Goal: Register for event/course

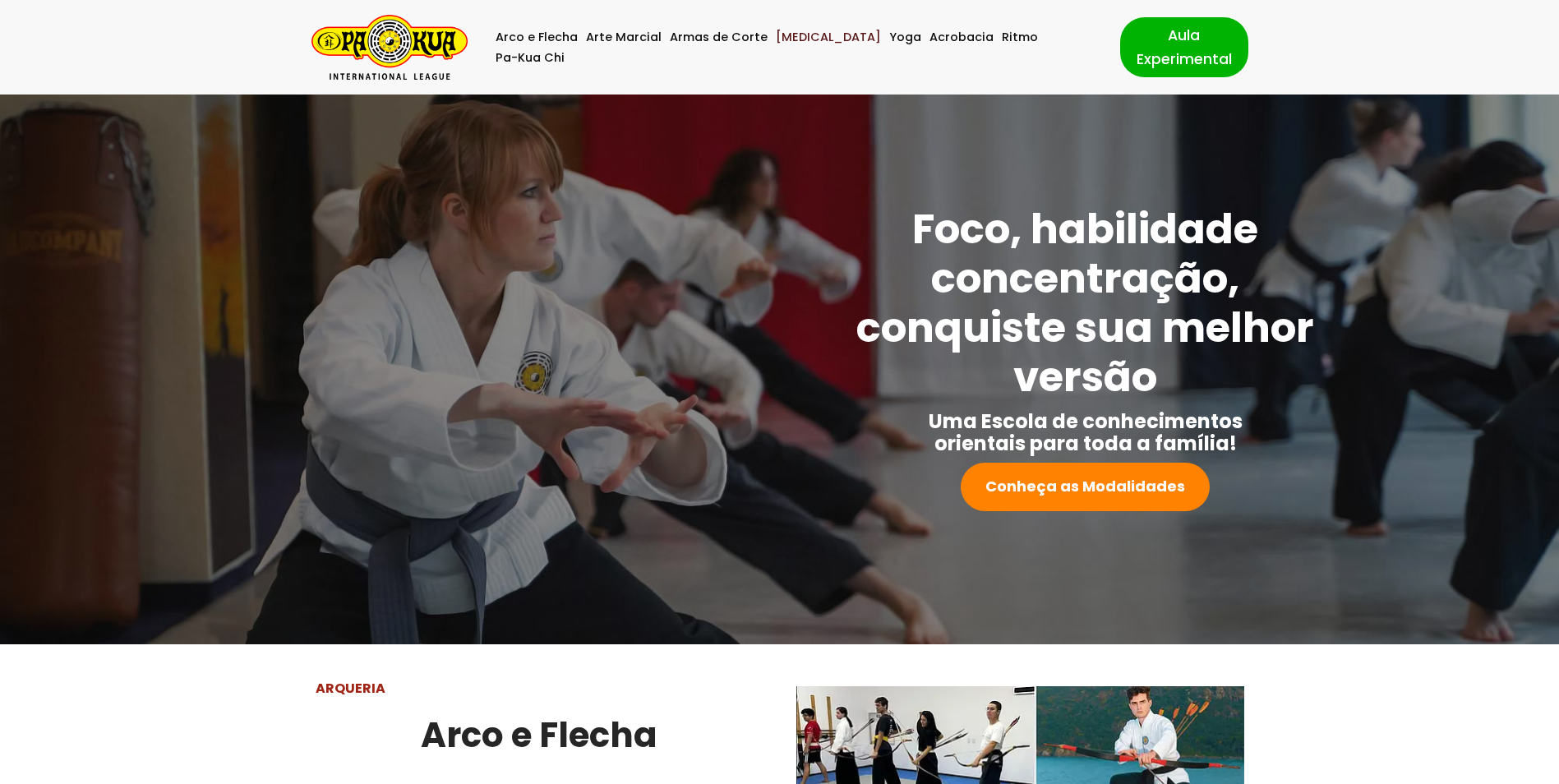
click at [812, 48] on link "[MEDICAL_DATA]" at bounding box center [828, 37] width 105 height 21
click at [809, 47] on link "[MEDICAL_DATA]" at bounding box center [828, 37] width 105 height 21
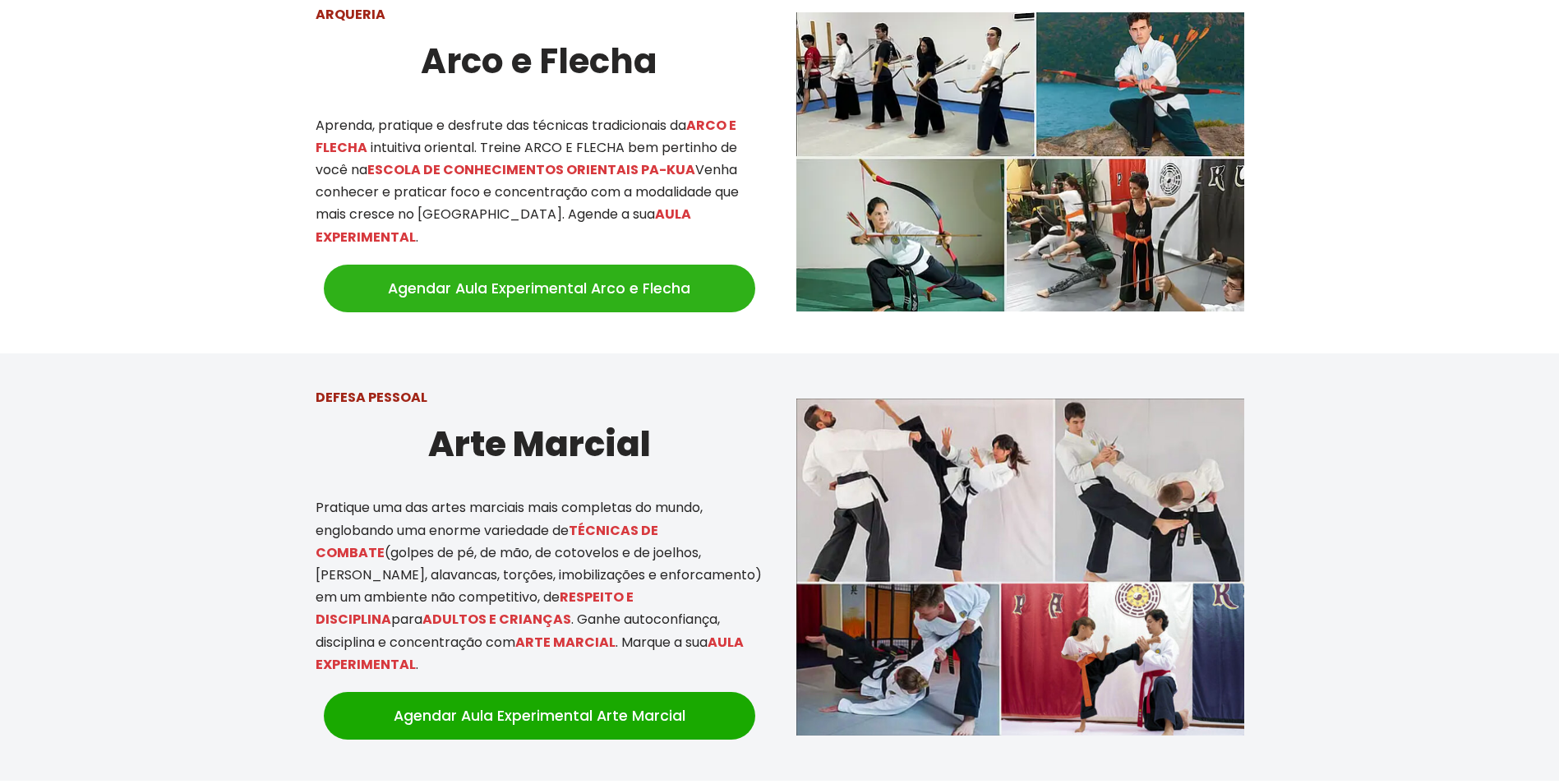
scroll to position [1085, 0]
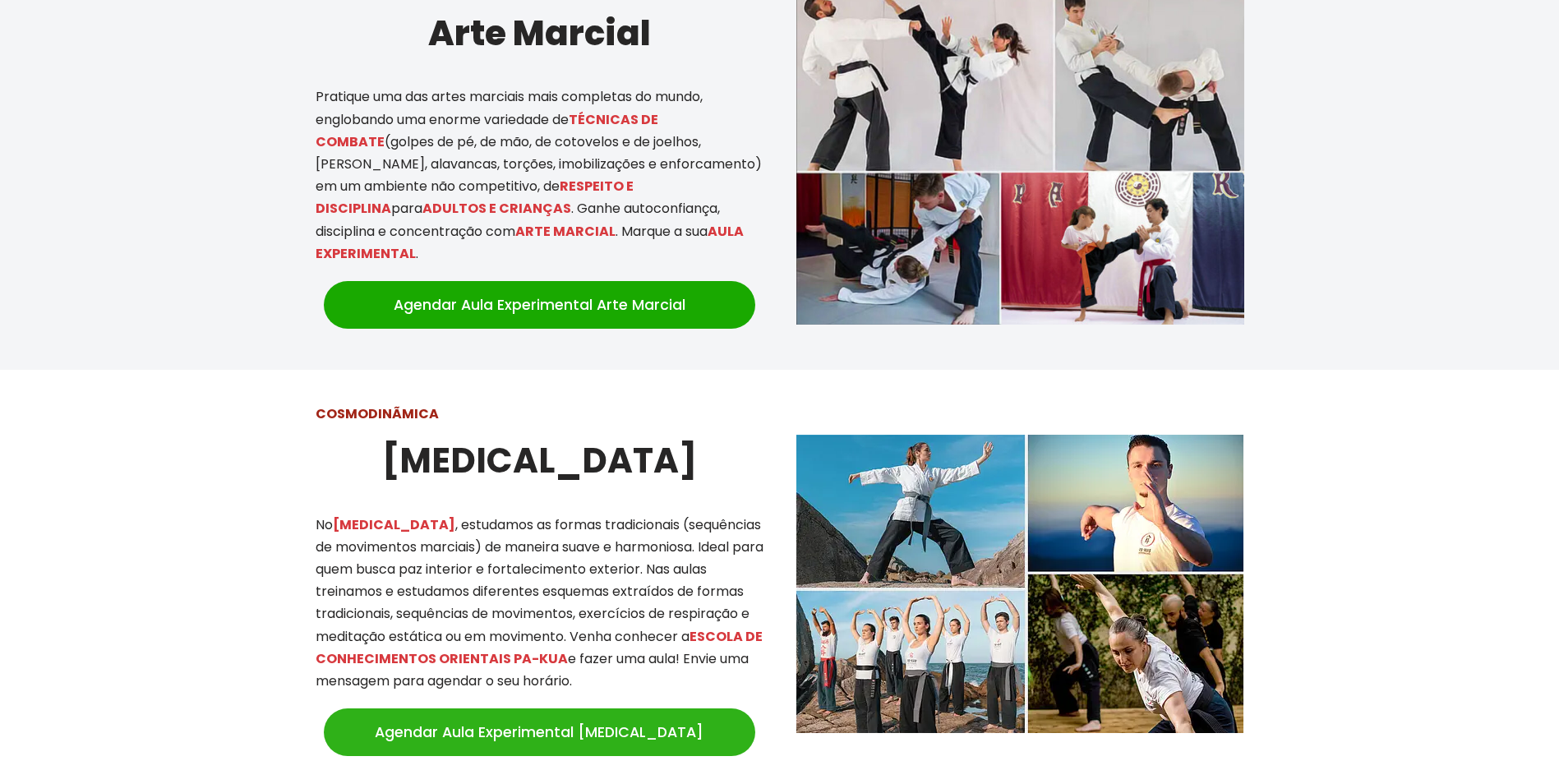
click at [564, 708] on link "Agendar Aula Experimental [MEDICAL_DATA]" at bounding box center [539, 731] width 432 height 48
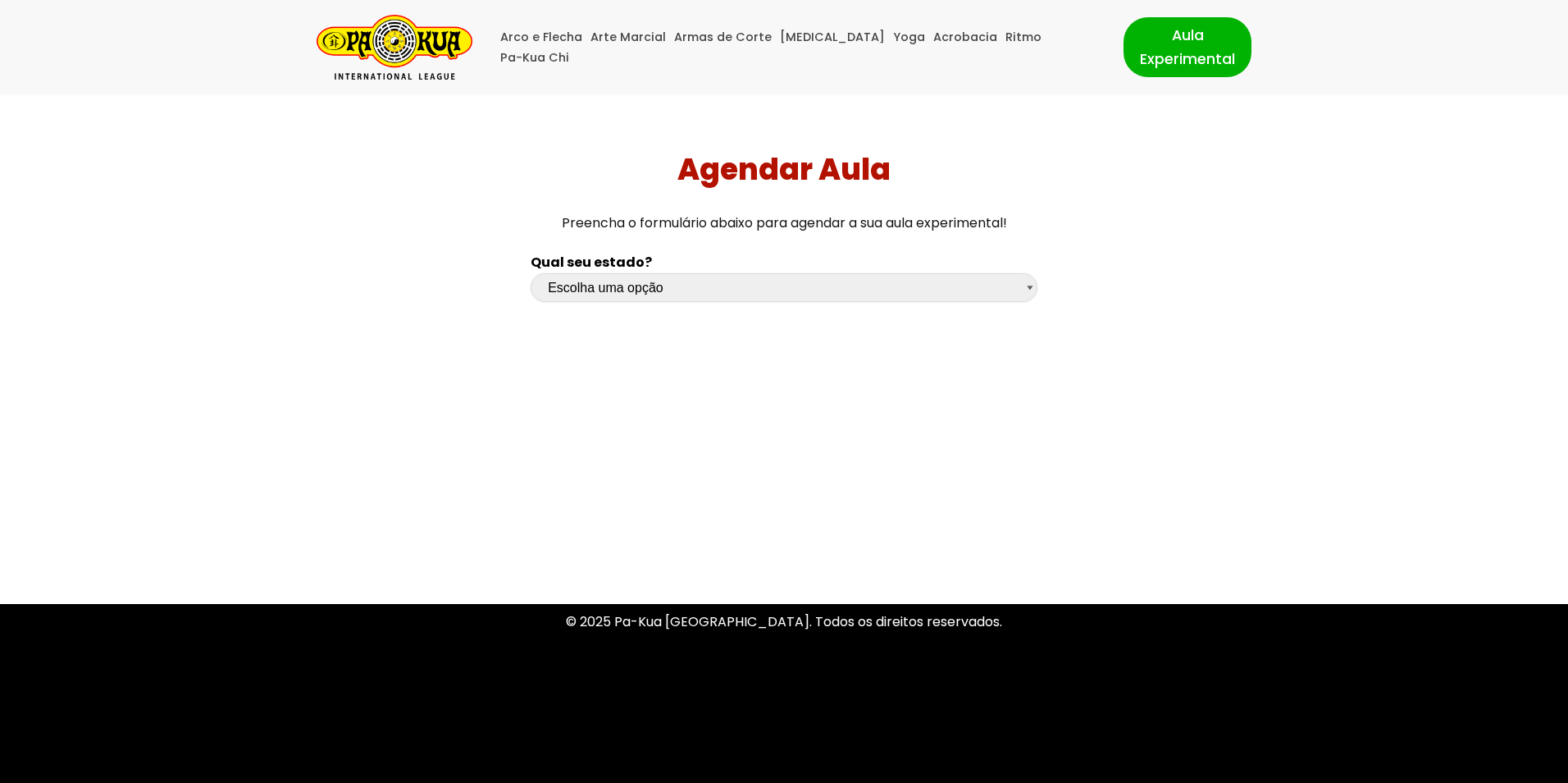
click at [655, 276] on select "Escolha uma opção Rio Grande do Sul Santa Catarina Paraná São Paulo Rio de Jane…" at bounding box center [784, 288] width 507 height 28
select select "sc"
click at [531, 274] on select "Escolha uma opção Rio Grande do Sul Santa Catarina Paraná São Paulo Rio de Jane…" at bounding box center [784, 288] width 507 height 28
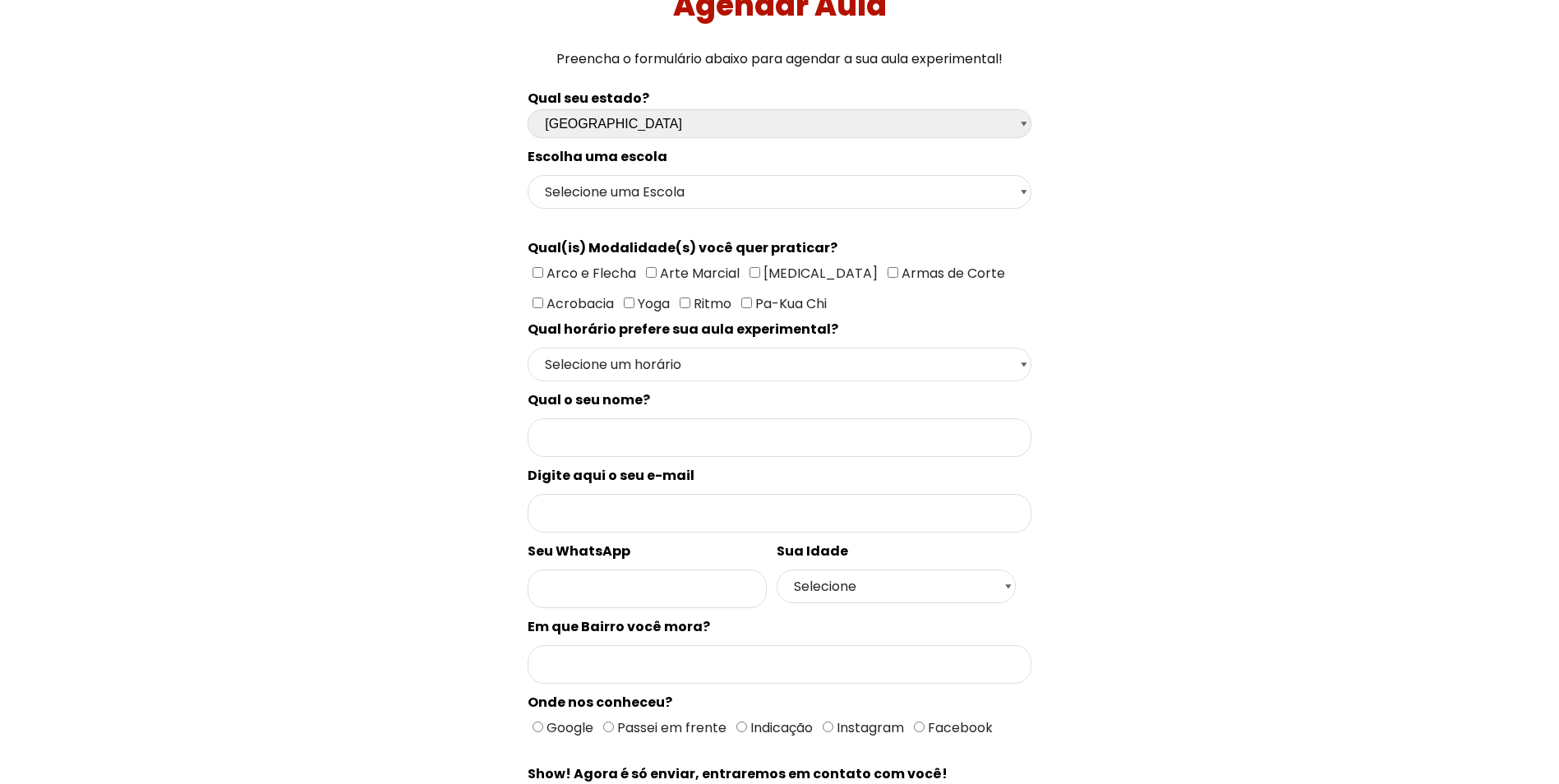
scroll to position [488, 0]
